Goal: Find specific page/section: Find specific page/section

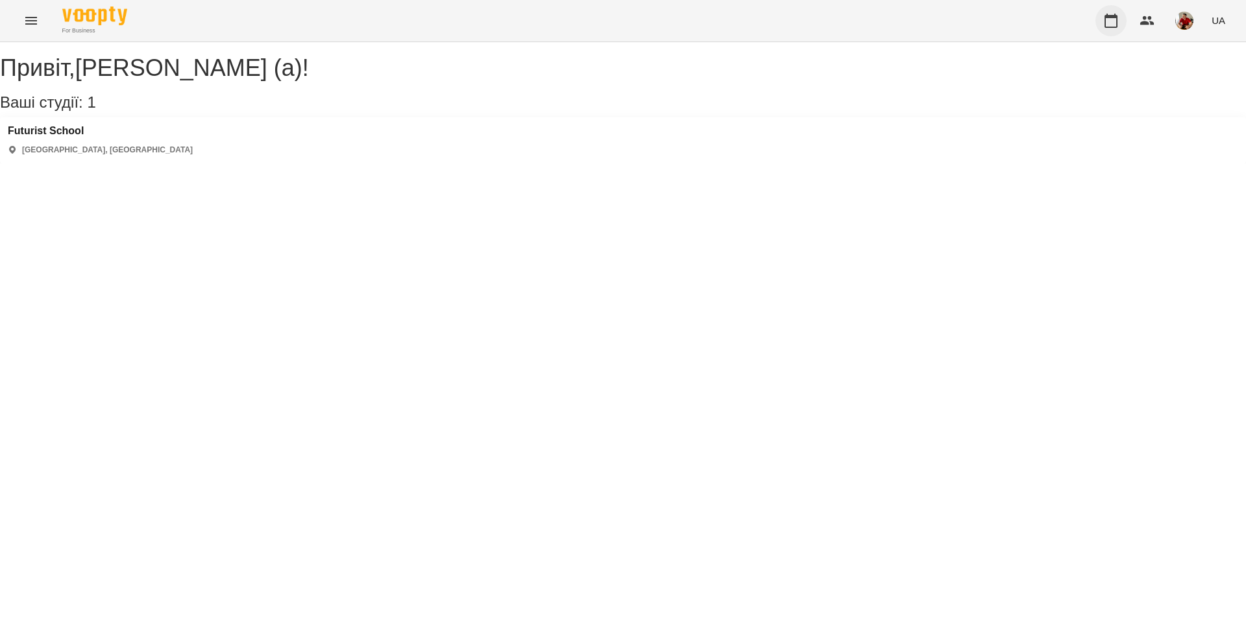
click at [1100, 22] on button "button" at bounding box center [1110, 20] width 31 height 31
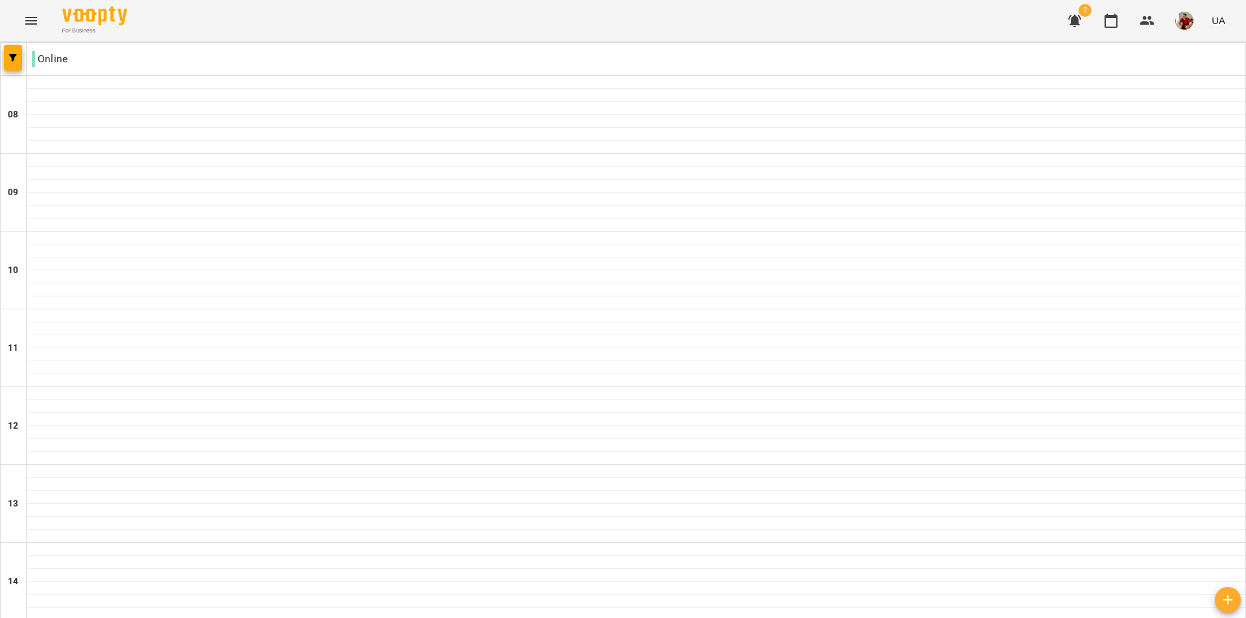
scroll to position [712, 0]
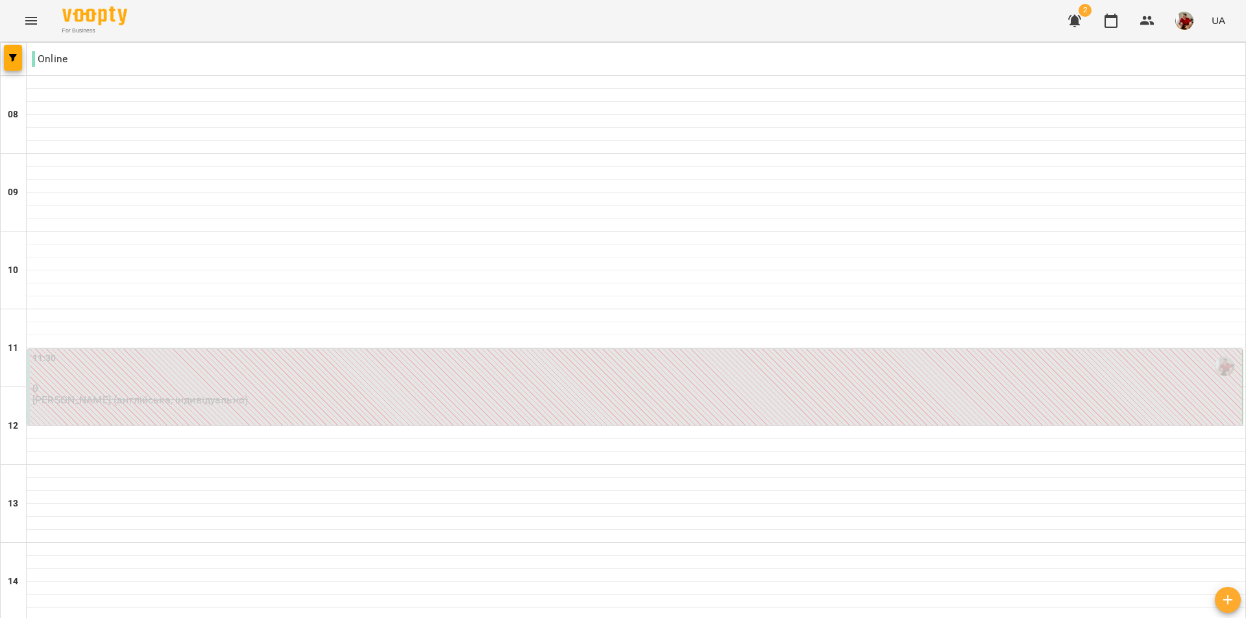
scroll to position [389, 0]
type input "**********"
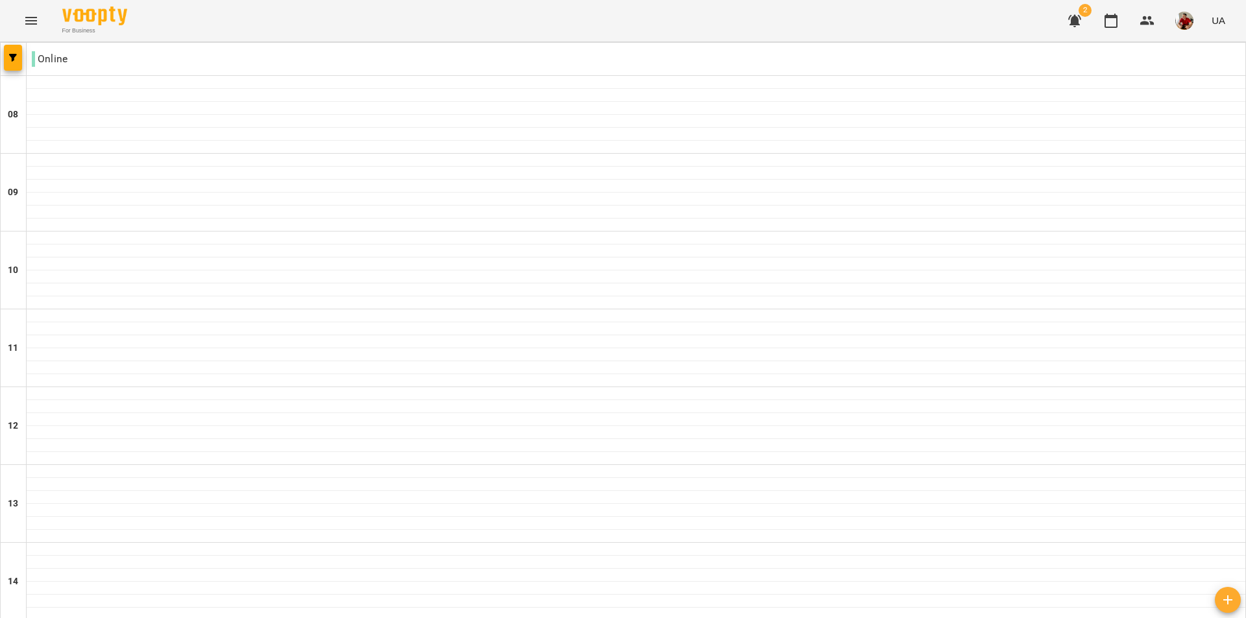
scroll to position [712, 0]
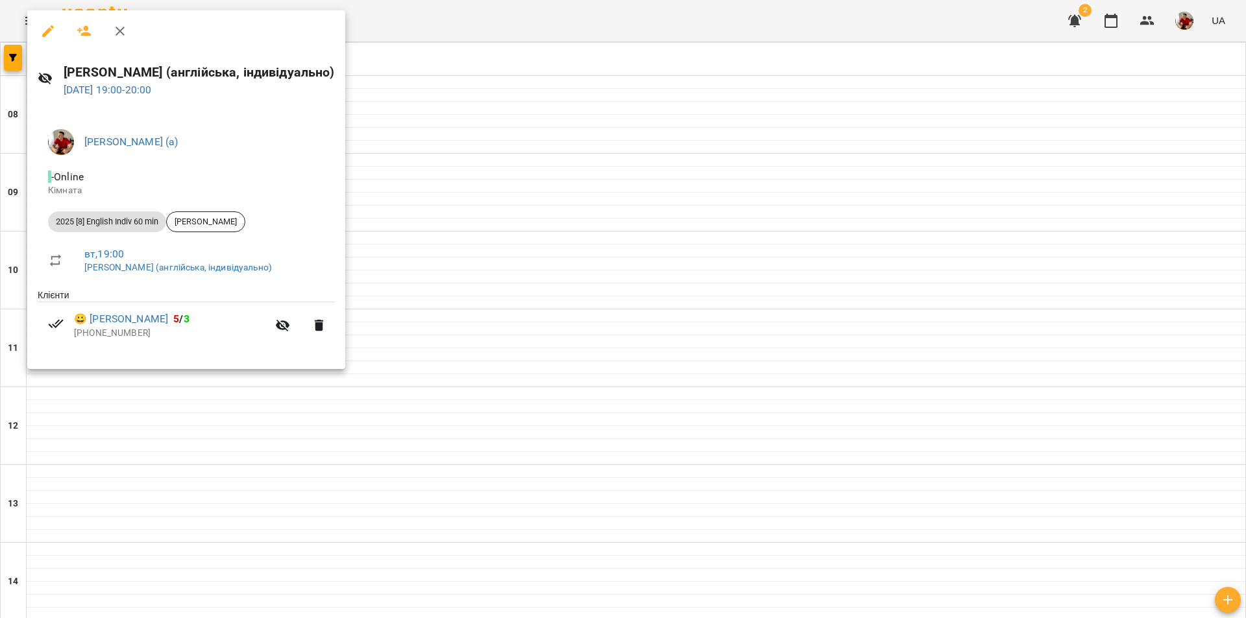
click at [394, 119] on div at bounding box center [623, 309] width 1246 height 618
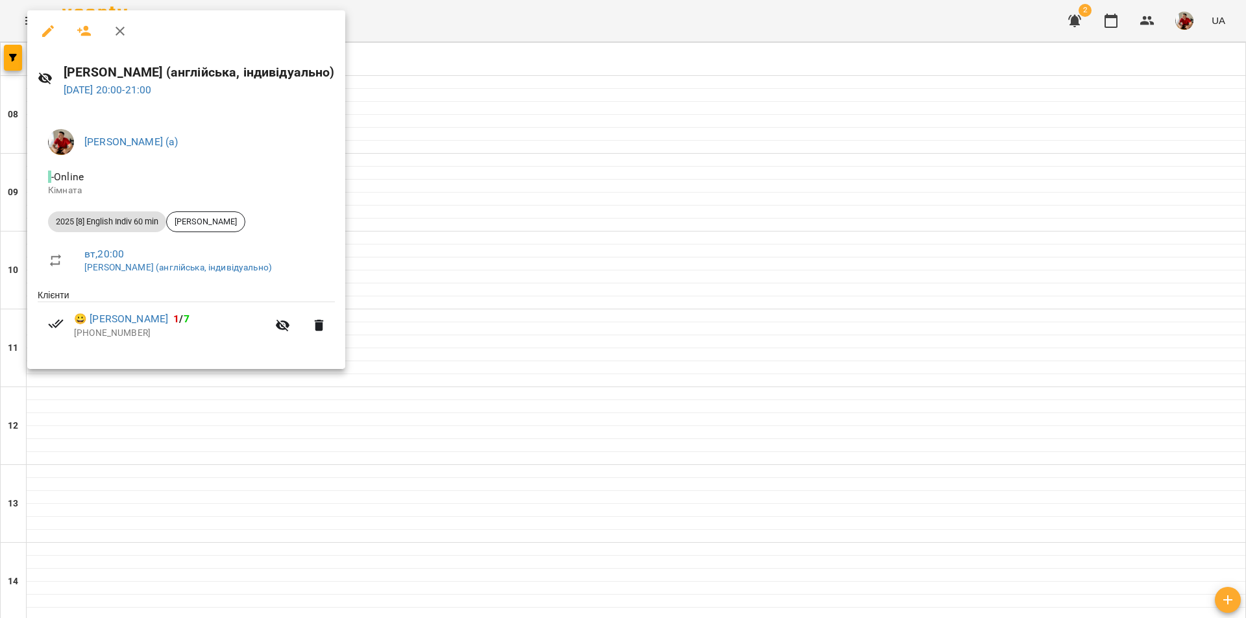
click at [454, 419] on div at bounding box center [623, 309] width 1246 height 618
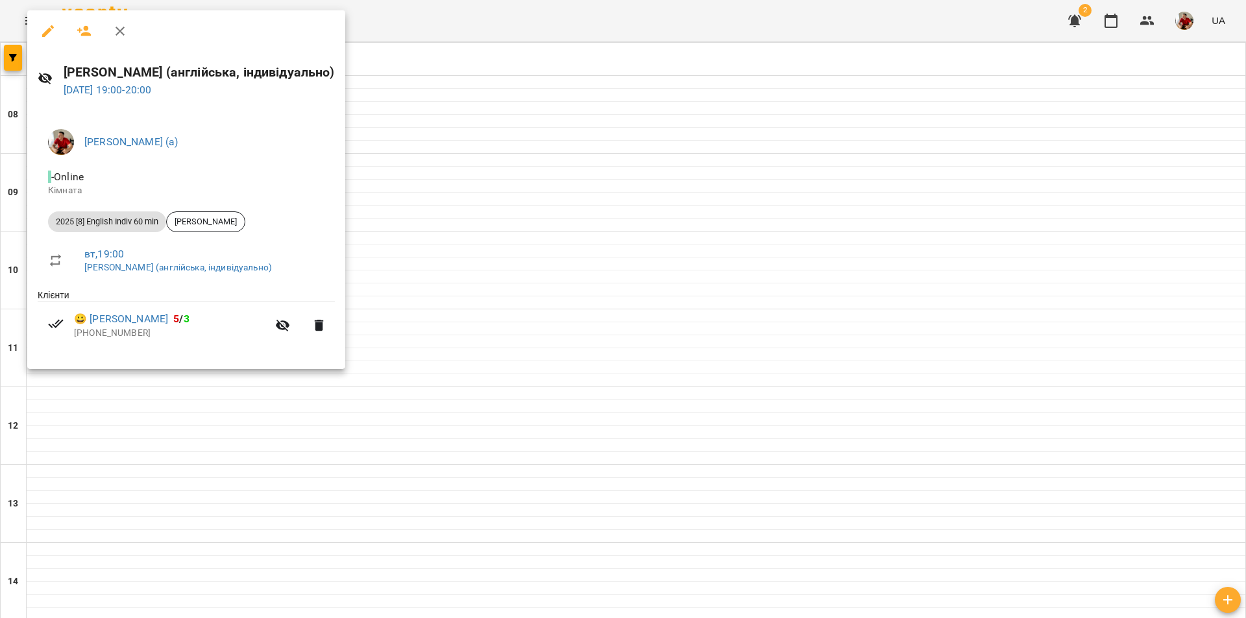
click at [399, 465] on div at bounding box center [623, 309] width 1246 height 618
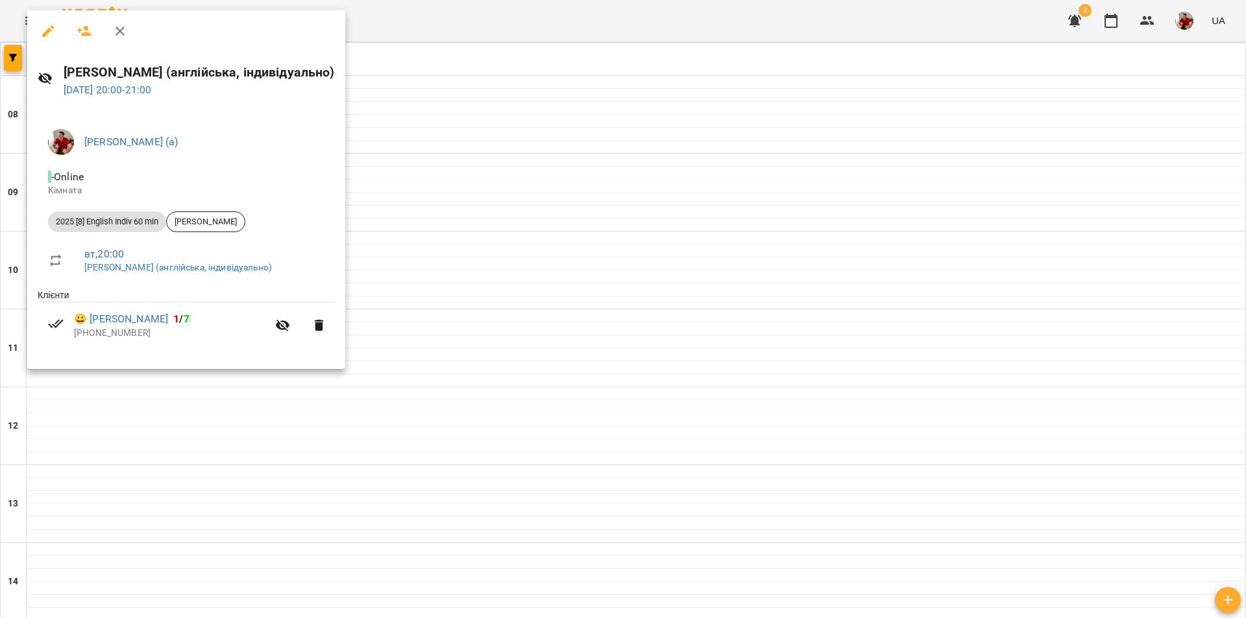
click at [425, 414] on div at bounding box center [623, 309] width 1246 height 618
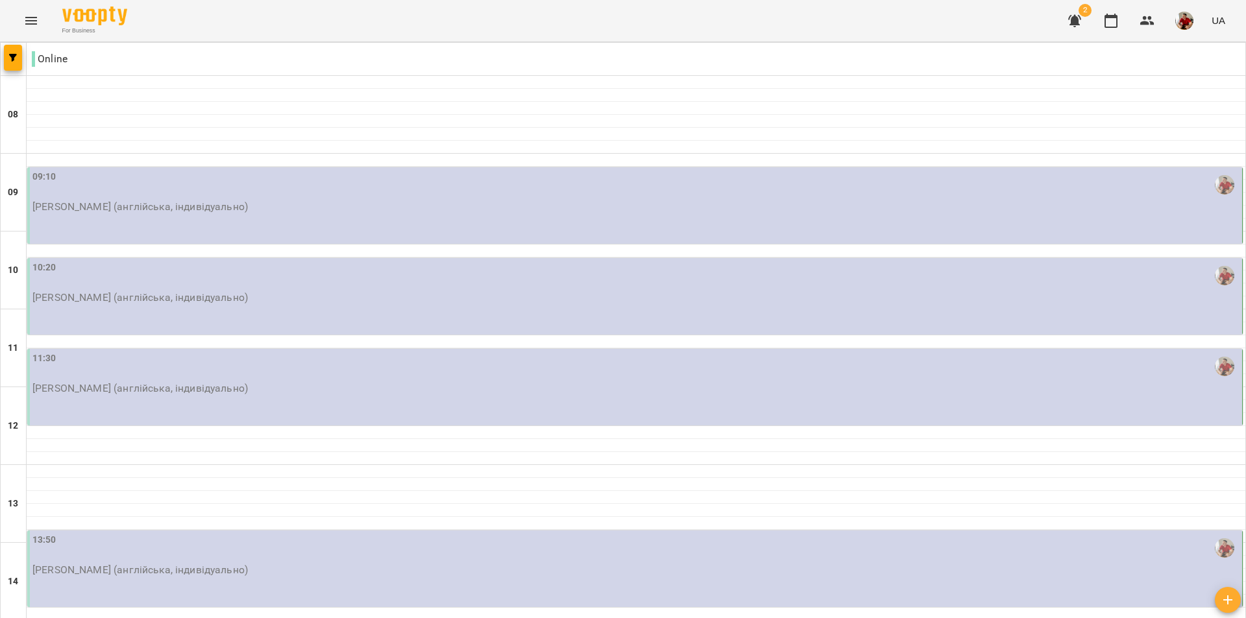
scroll to position [0, 0]
click at [1176, 19] on img "button" at bounding box center [1184, 21] width 18 height 18
click at [1111, 50] on span "[PERSON_NAME] (а)" at bounding box center [1130, 50] width 87 height 16
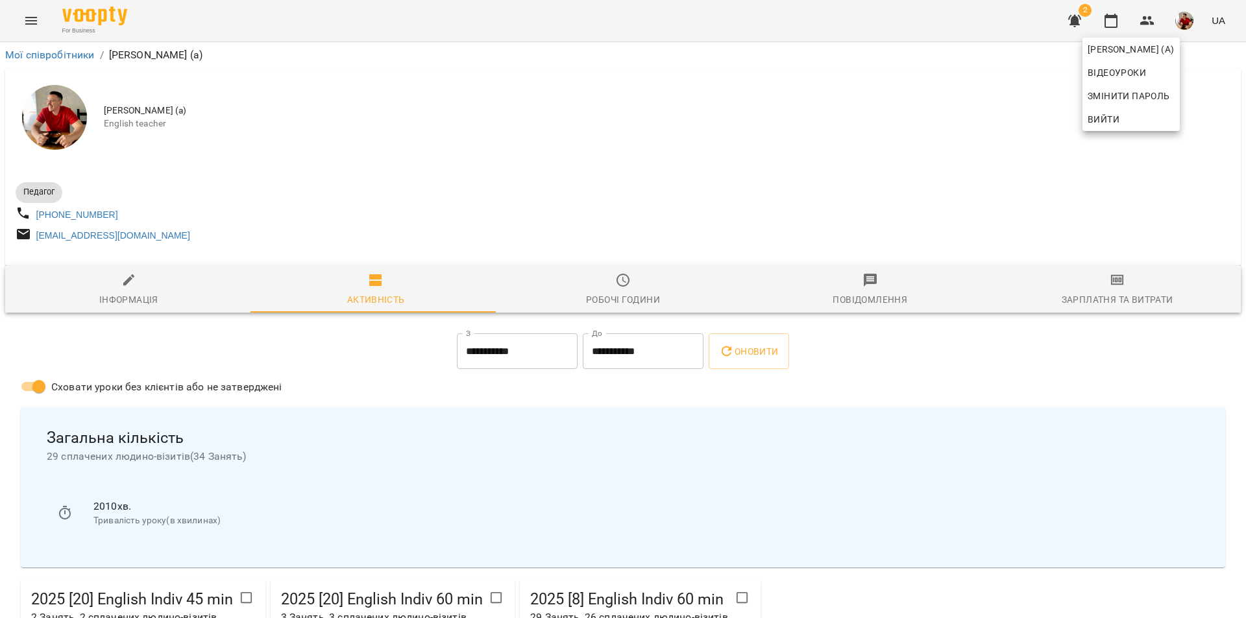
click at [885, 120] on div at bounding box center [623, 309] width 1246 height 618
